Goal: Information Seeking & Learning: Learn about a topic

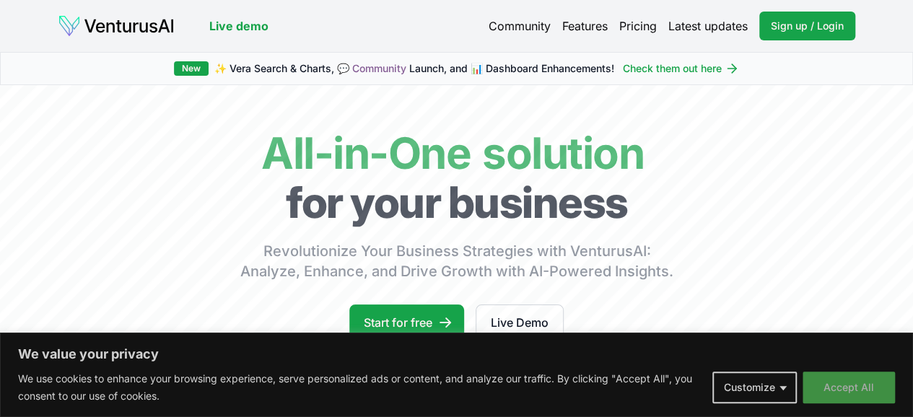
click at [839, 386] on button "Accept All" at bounding box center [849, 388] width 92 height 32
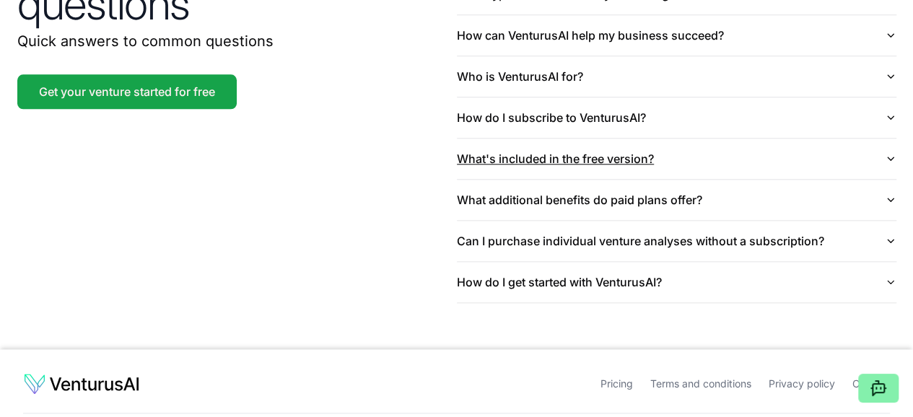
scroll to position [3438, 0]
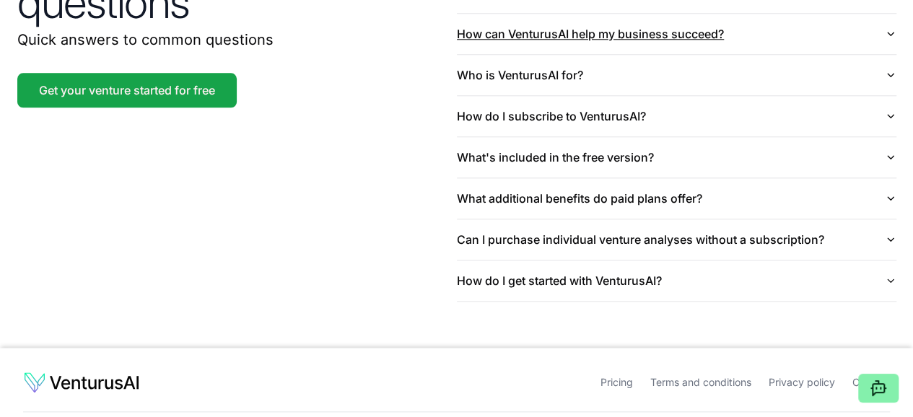
click at [892, 40] on icon "button" at bounding box center [890, 34] width 12 height 12
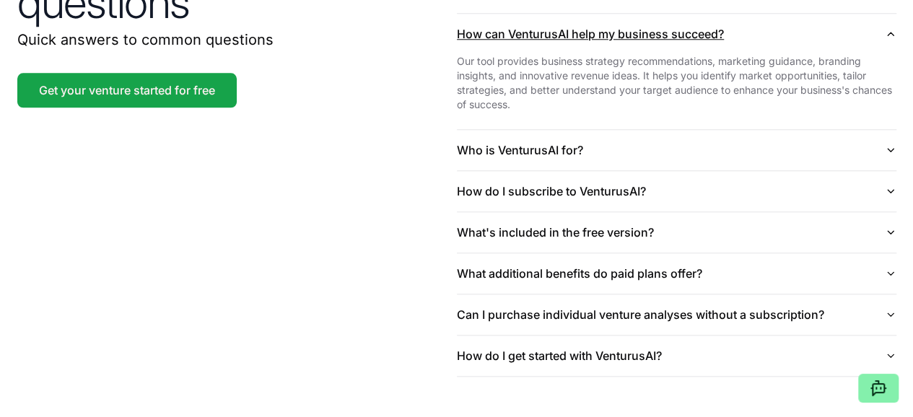
click at [892, 35] on icon "button" at bounding box center [890, 33] width 6 height 3
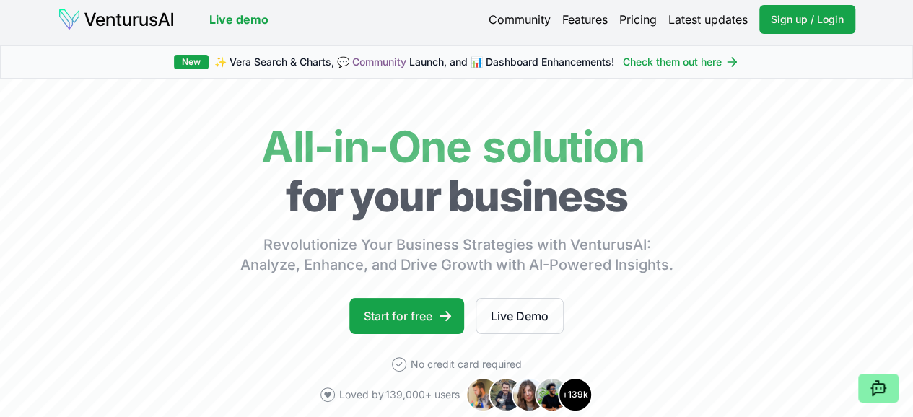
scroll to position [0, 0]
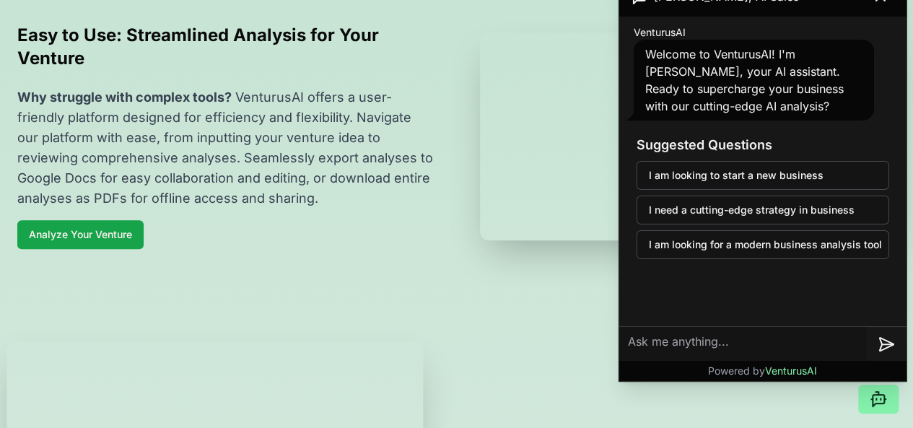
scroll to position [505, 0]
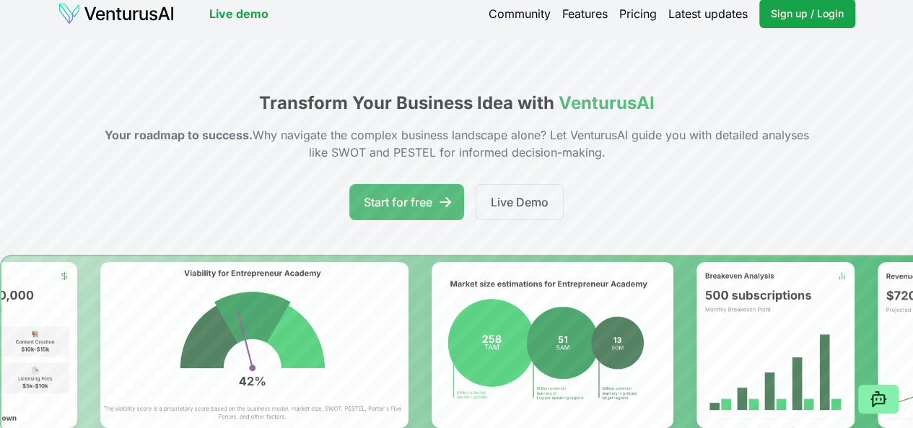
scroll to position [0, 0]
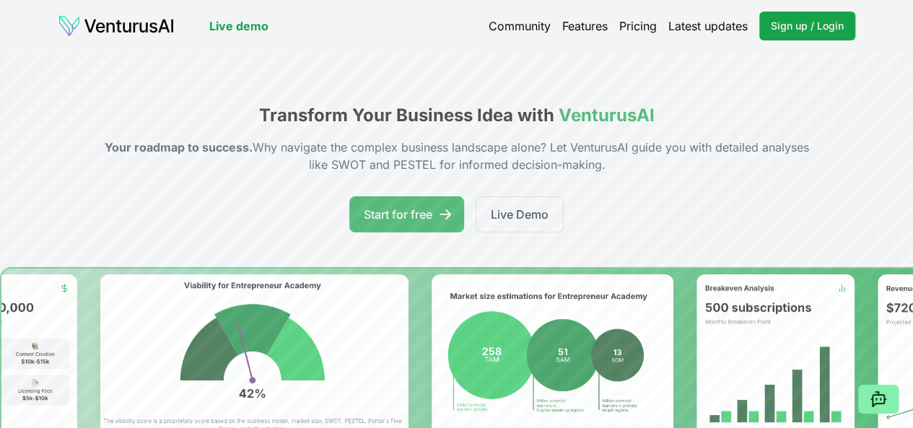
click at [695, 23] on link "Latest updates" at bounding box center [708, 25] width 79 height 17
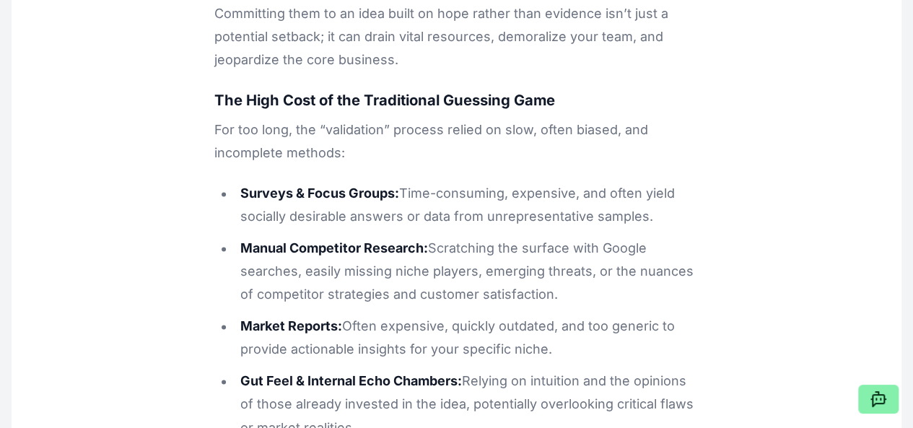
scroll to position [939, 0]
